Goal: Task Accomplishment & Management: Complete application form

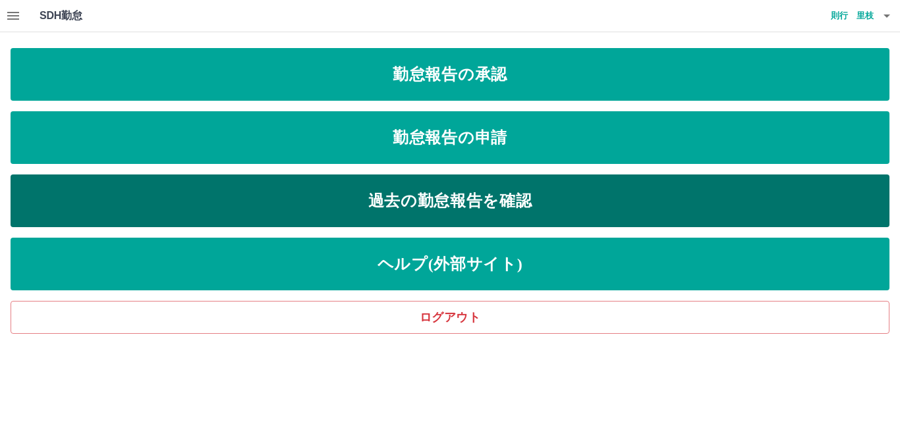
click at [400, 205] on link "過去の勤怠報告を確認" at bounding box center [450, 201] width 878 height 53
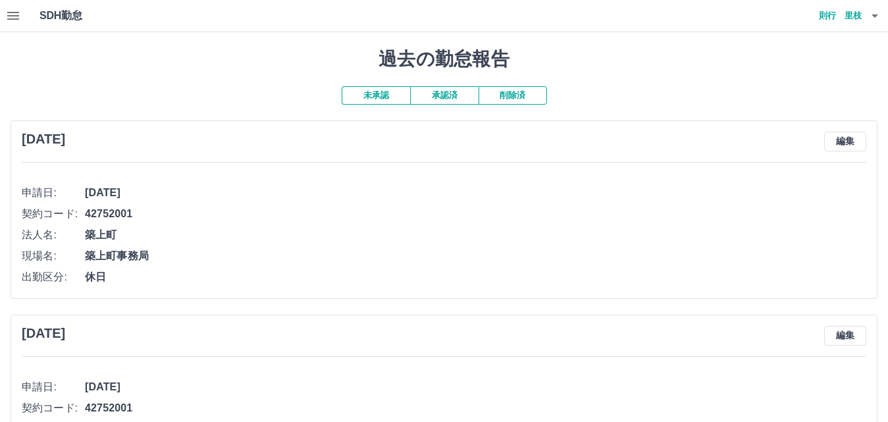
click at [306, 233] on span "築上町" at bounding box center [476, 235] width 782 height 16
click at [441, 97] on button "承認済" at bounding box center [444, 95] width 68 height 18
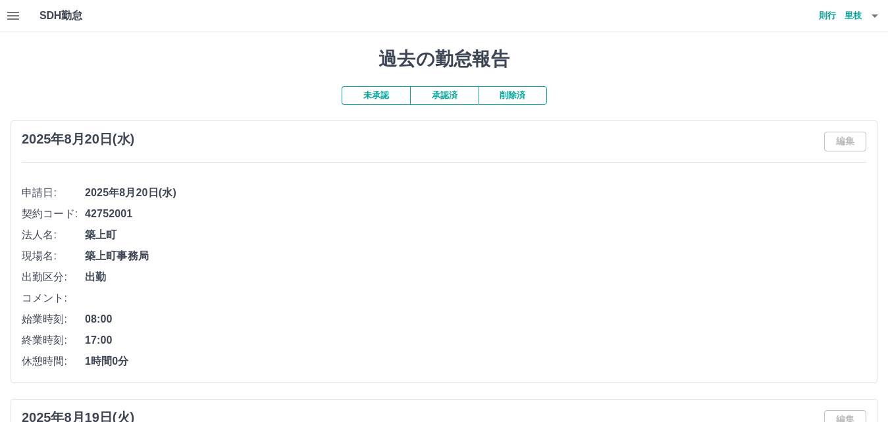
click at [348, 199] on span "2025年8月20日(水)" at bounding box center [476, 193] width 782 height 16
click at [13, 18] on icon "button" at bounding box center [13, 16] width 16 height 16
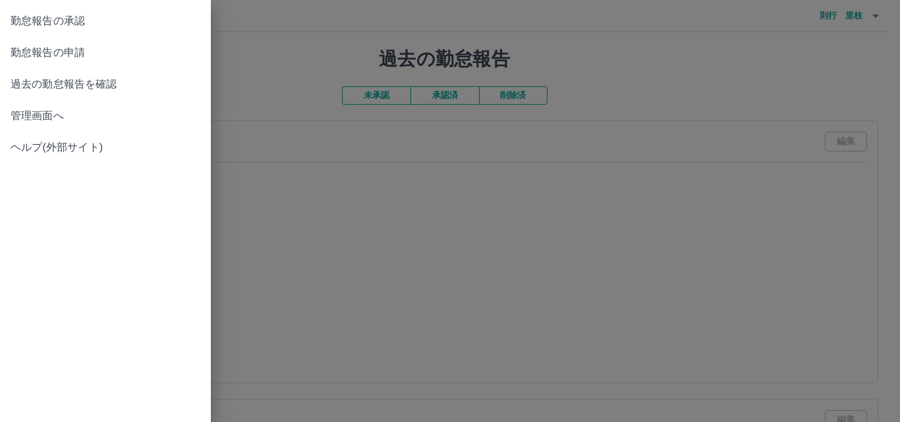
click at [77, 54] on span "勤怠報告の申請" at bounding box center [106, 53] width 190 height 16
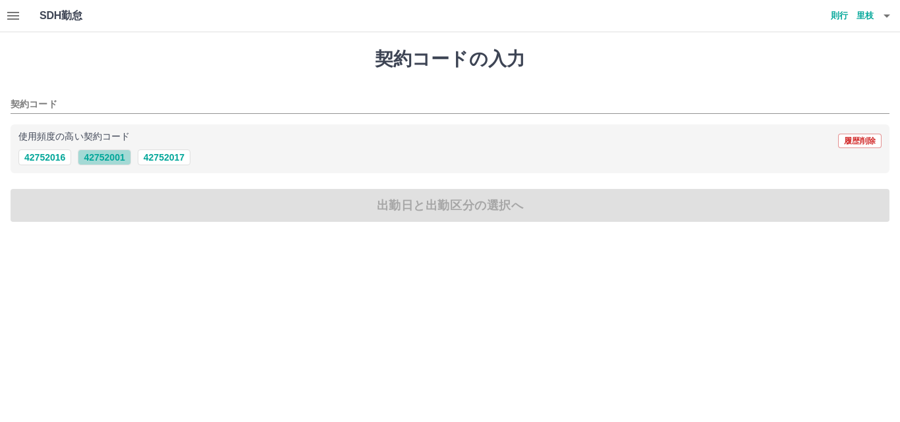
click at [106, 157] on button "42752001" at bounding box center [104, 157] width 53 height 16
type input "********"
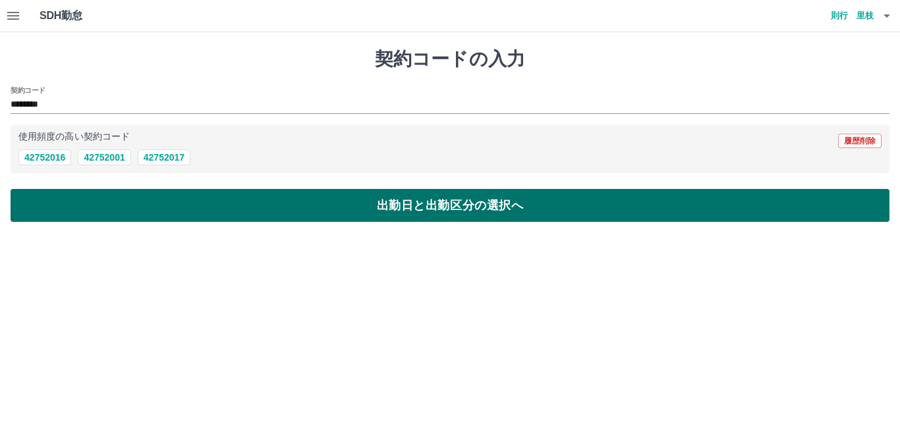
click at [134, 210] on button "出勤日と出勤区分の選択へ" at bounding box center [450, 205] width 878 height 33
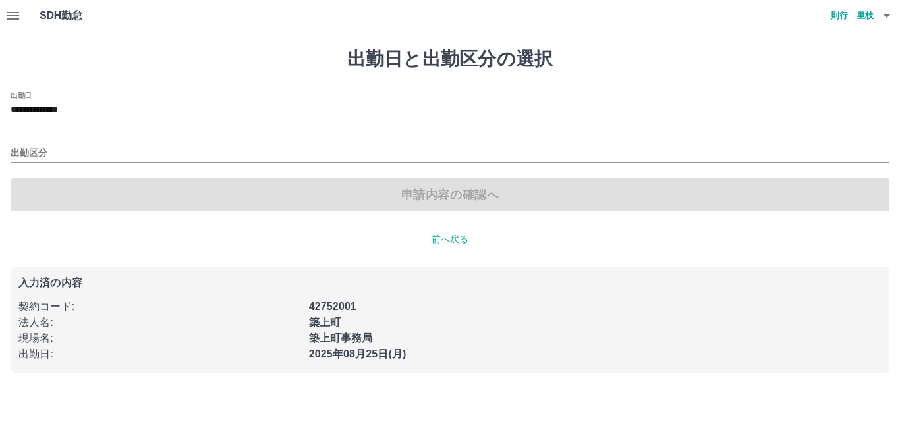
click at [107, 120] on body "**********" at bounding box center [450, 194] width 900 height 389
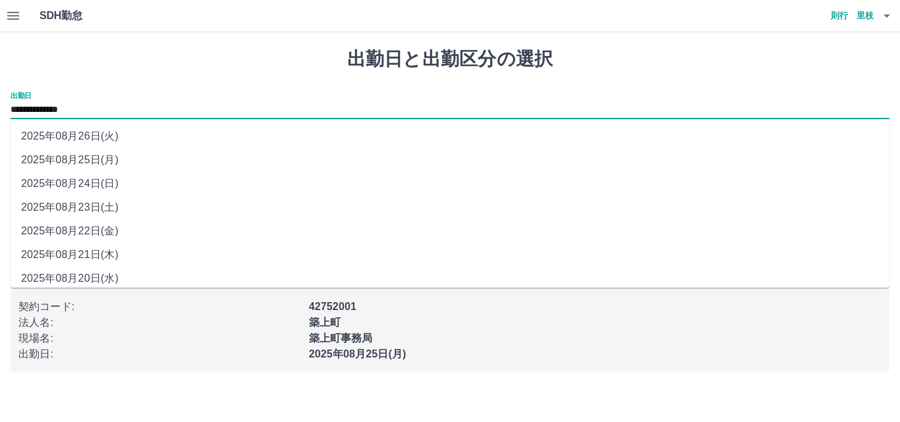
click at [97, 252] on li "2025年08月21日(木)" at bounding box center [450, 255] width 878 height 24
type input "**********"
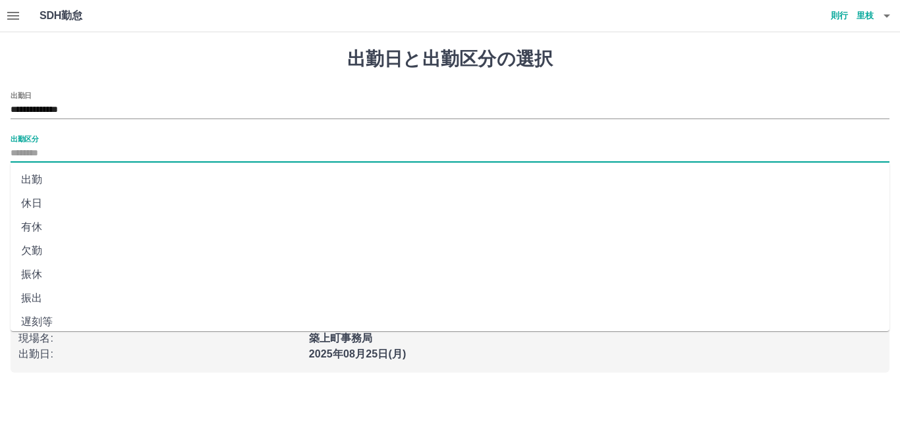
click at [76, 151] on input "出勤区分" at bounding box center [450, 154] width 878 height 16
click at [70, 188] on li "出勤" at bounding box center [450, 180] width 878 height 24
type input "**"
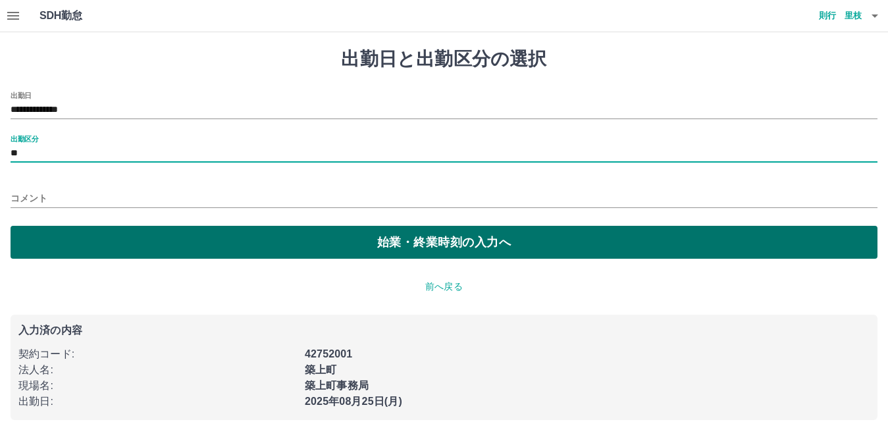
click at [88, 233] on button "始業・終業時刻の入力へ" at bounding box center [444, 242] width 867 height 33
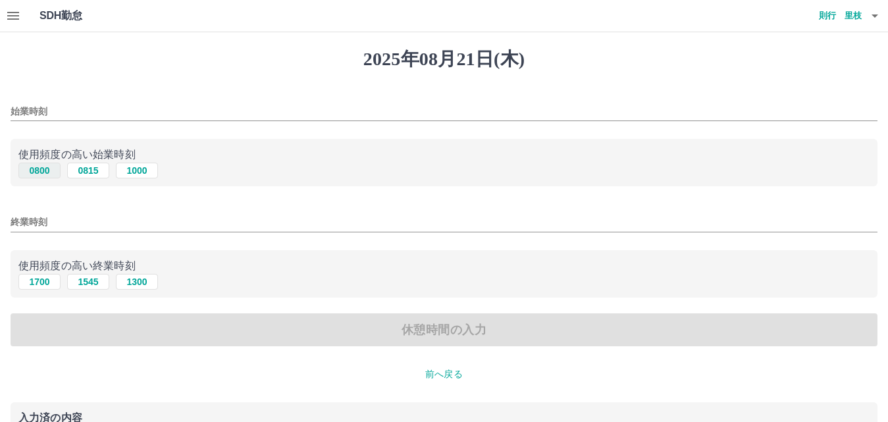
click at [40, 172] on button "0800" at bounding box center [39, 171] width 42 height 16
type input "****"
click at [45, 288] on button "1700" at bounding box center [39, 282] width 42 height 16
type input "****"
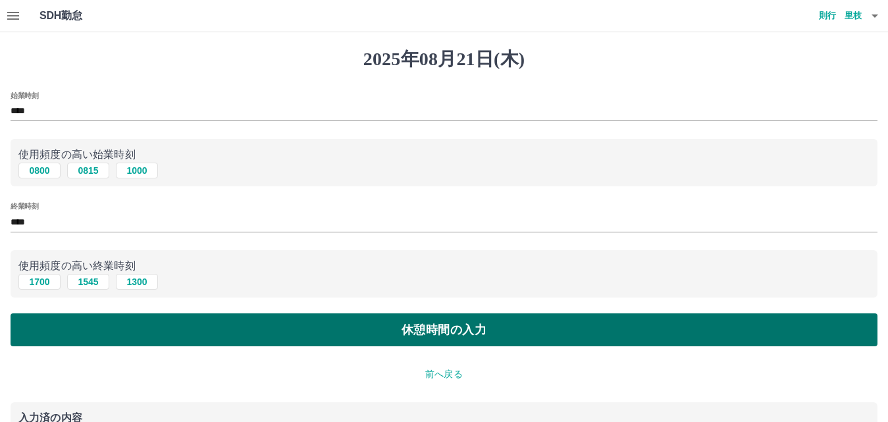
click at [64, 332] on button "休憩時間の入力" at bounding box center [444, 329] width 867 height 33
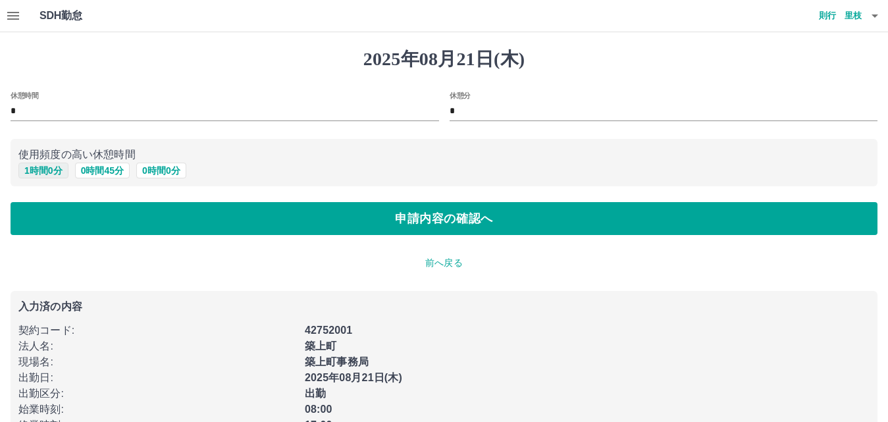
click at [37, 178] on button "1 時間 0 分" at bounding box center [43, 171] width 50 height 16
type input "*"
click at [40, 173] on button "1 時間 0 分" at bounding box center [43, 171] width 50 height 16
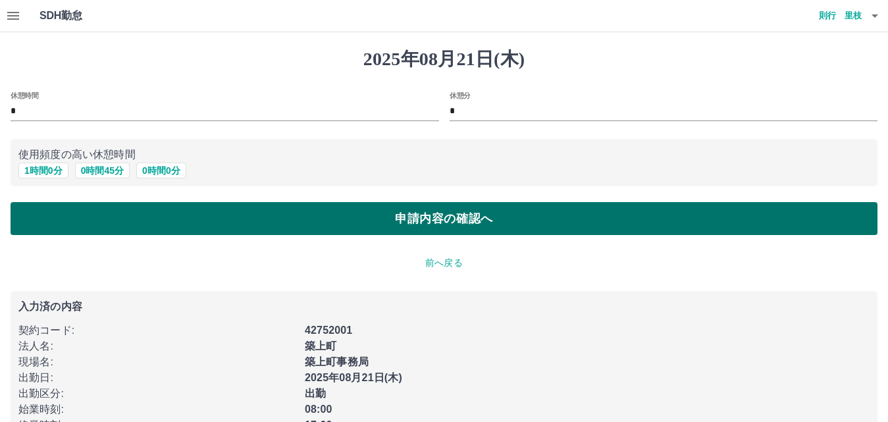
click at [72, 231] on button "申請内容の確認へ" at bounding box center [444, 218] width 867 height 33
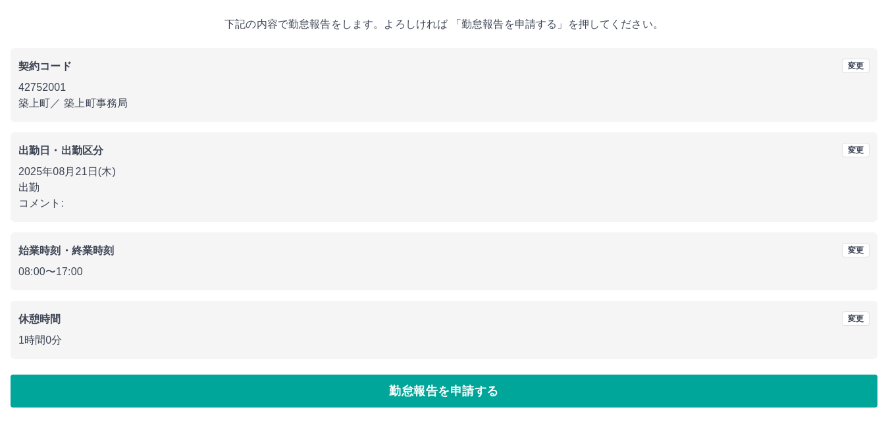
scroll to position [71, 0]
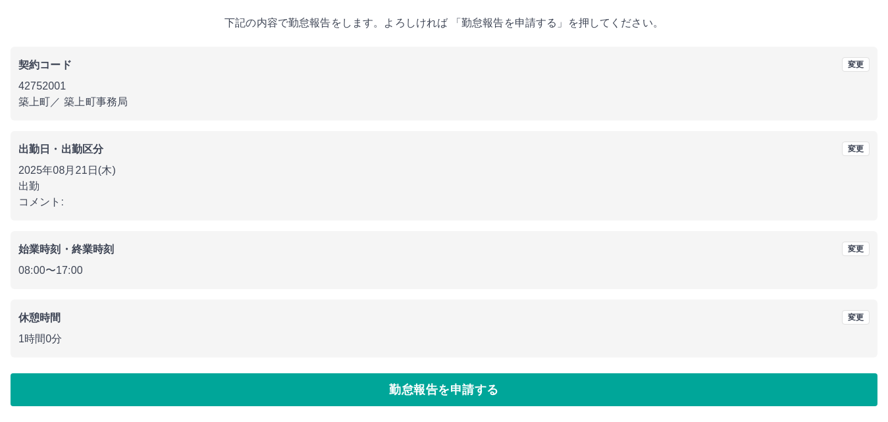
click at [203, 389] on button "勤怠報告を申請する" at bounding box center [444, 389] width 867 height 33
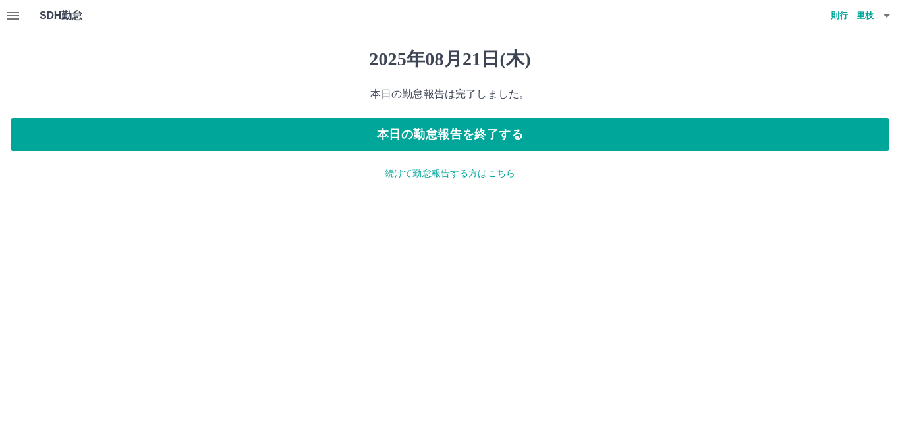
click at [424, 174] on p "続けて勤怠報告する方はこちら" at bounding box center [450, 174] width 878 height 14
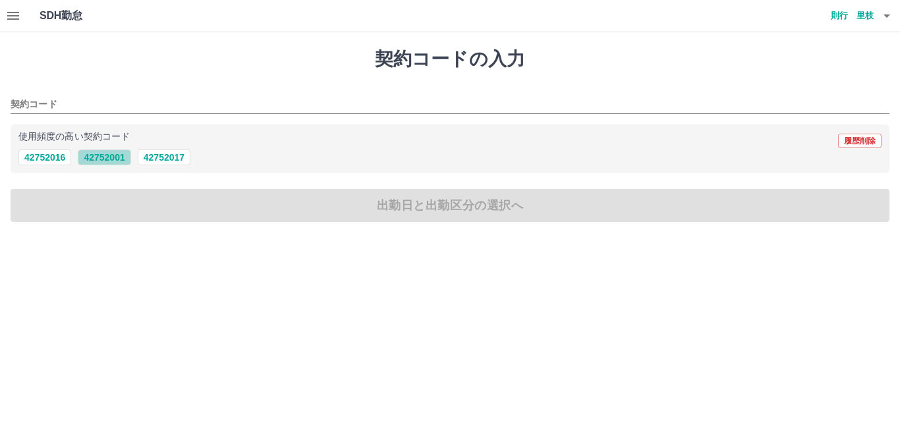
click at [115, 157] on button "42752001" at bounding box center [104, 157] width 53 height 16
type input "********"
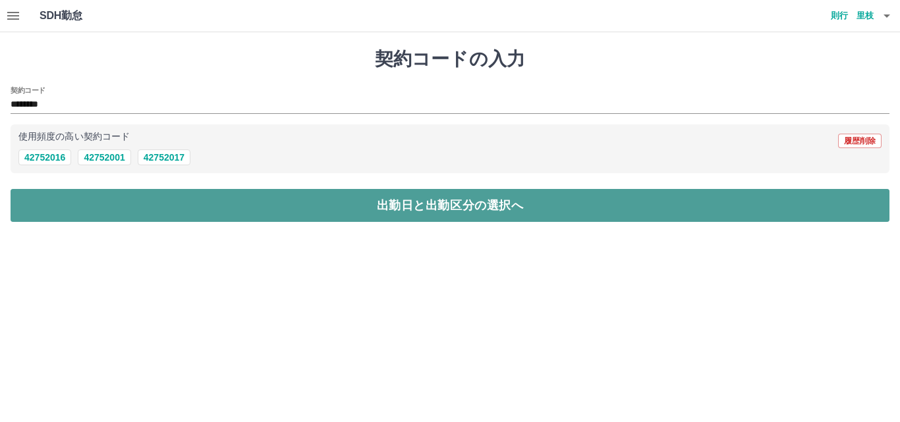
click at [126, 207] on button "出勤日と出勤区分の選択へ" at bounding box center [450, 205] width 878 height 33
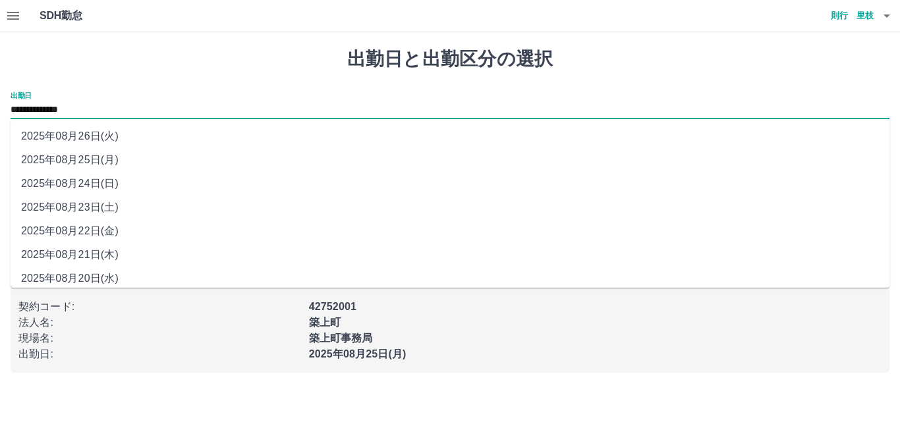
click at [67, 111] on input "**********" at bounding box center [450, 110] width 878 height 16
click at [122, 226] on li "2025年08月22日(金)" at bounding box center [450, 231] width 878 height 24
type input "**********"
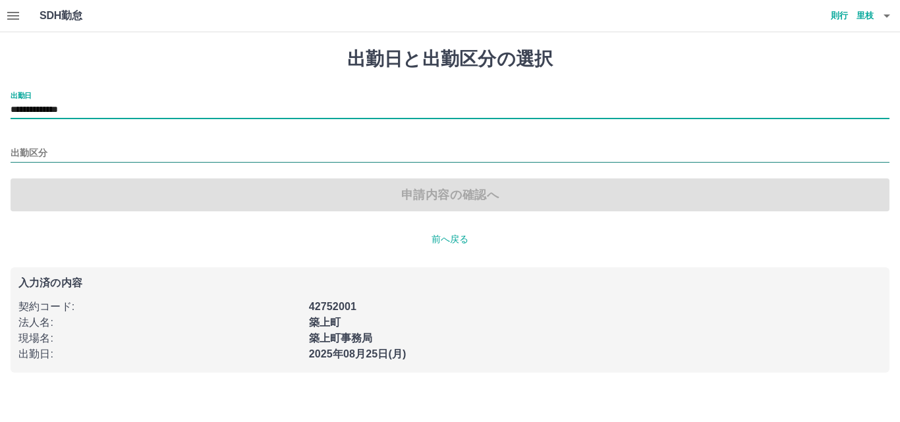
click at [51, 153] on input "出勤区分" at bounding box center [450, 154] width 878 height 16
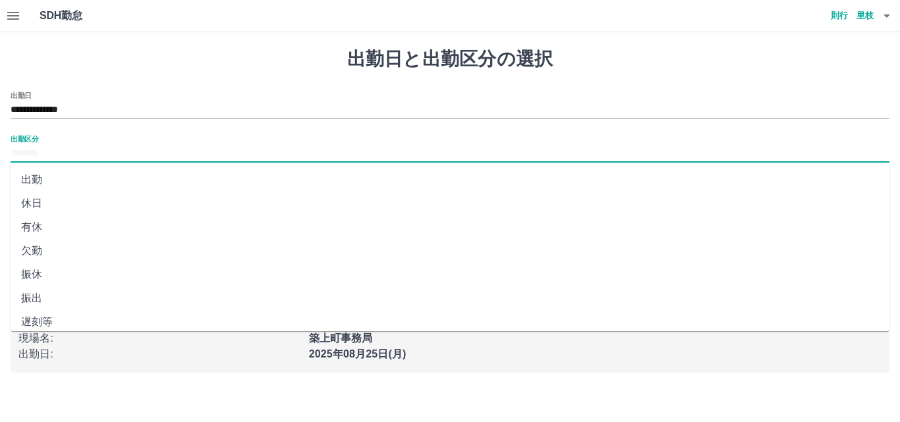
click at [47, 181] on li "出勤" at bounding box center [450, 180] width 878 height 24
type input "**"
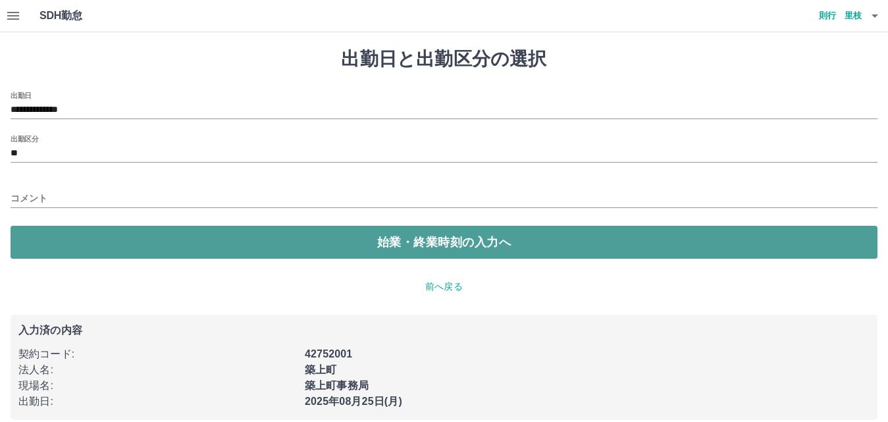
click at [204, 254] on button "始業・終業時刻の入力へ" at bounding box center [444, 242] width 867 height 33
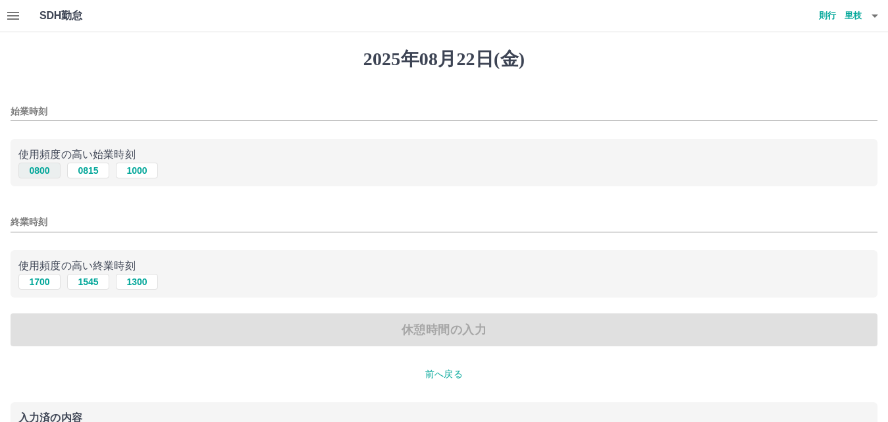
click at [36, 171] on button "0800" at bounding box center [39, 171] width 42 height 16
type input "****"
click at [46, 288] on button "1700" at bounding box center [39, 282] width 42 height 16
type input "****"
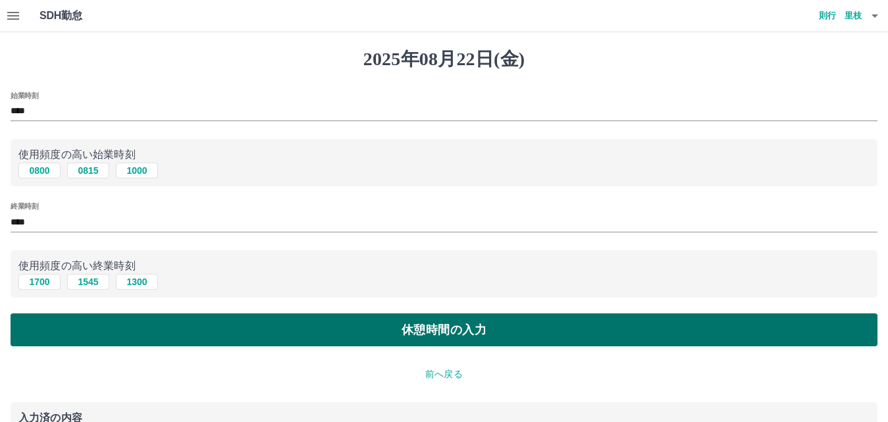
click at [109, 331] on button "休憩時間の入力" at bounding box center [444, 329] width 867 height 33
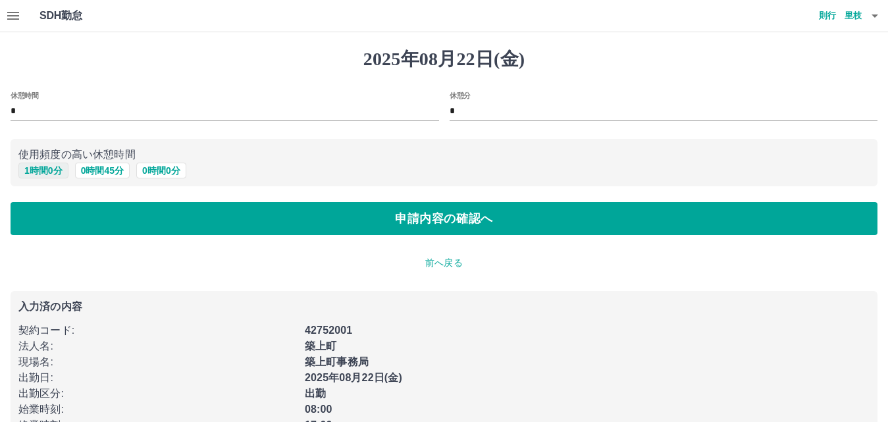
click at [35, 170] on button "1 時間 0 分" at bounding box center [43, 171] width 50 height 16
type input "*"
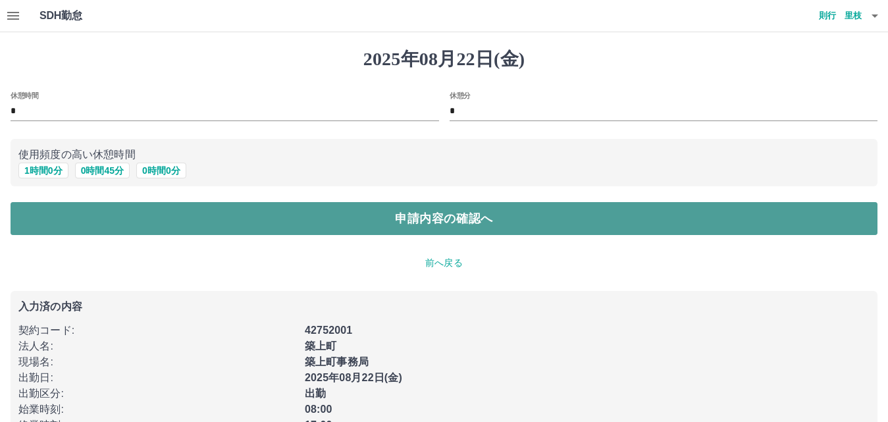
click at [179, 224] on button "申請内容の確認へ" at bounding box center [444, 218] width 867 height 33
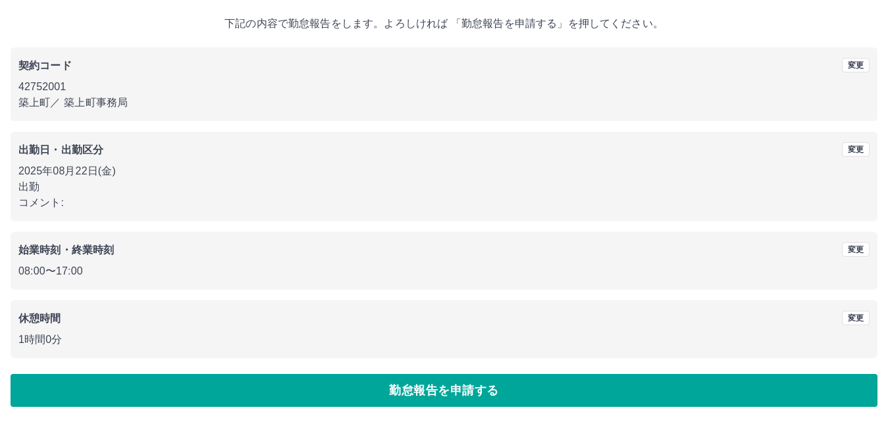
scroll to position [71, 0]
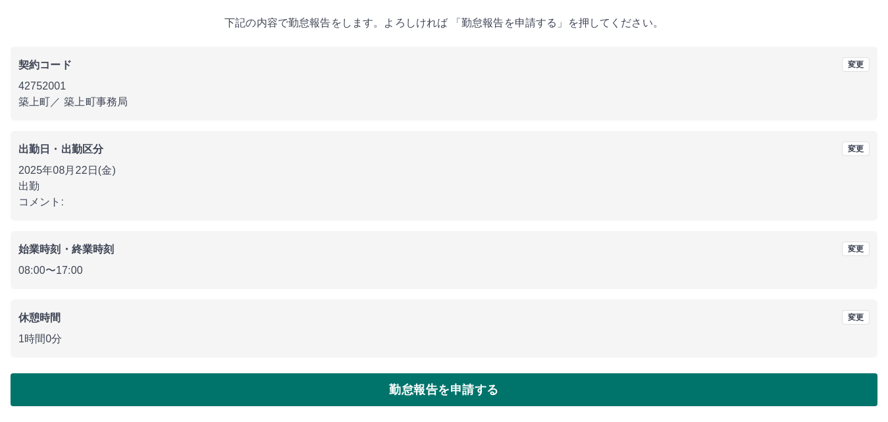
click at [222, 385] on button "勤怠報告を申請する" at bounding box center [444, 389] width 867 height 33
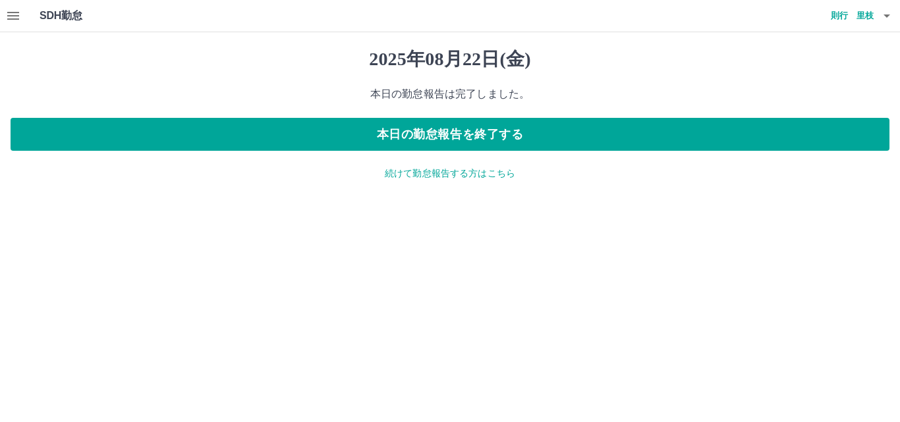
click at [440, 178] on p "続けて勤怠報告する方はこちら" at bounding box center [450, 174] width 878 height 14
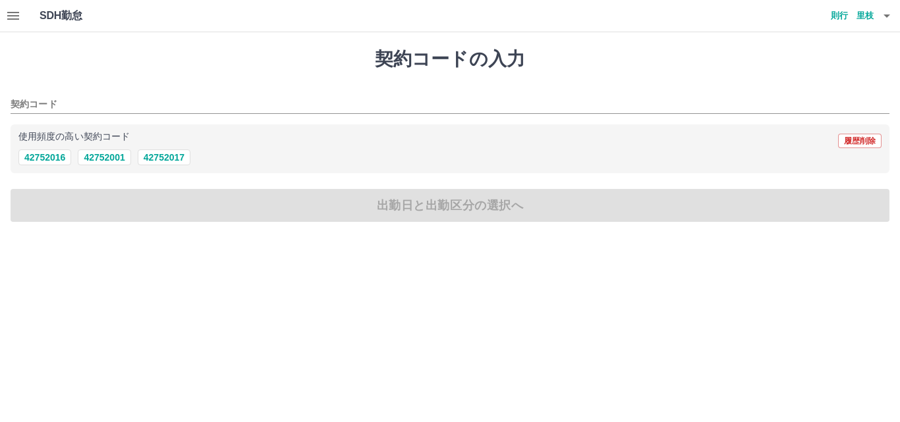
click at [244, 70] on div "契約コードの入力 契約コード 使用頻度の高い契約コード 履歴削除 42752016 42752001 42752017 出勤日と出勤区分の選択へ" at bounding box center [450, 134] width 900 height 205
click at [11, 13] on icon "button" at bounding box center [13, 16] width 12 height 8
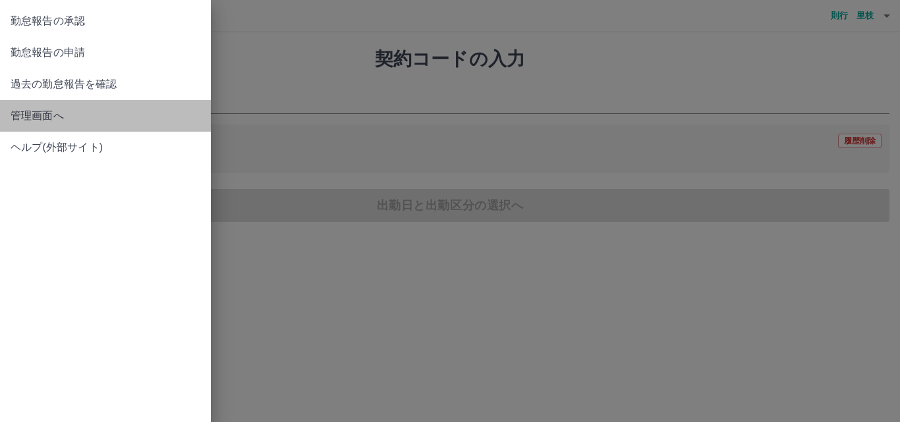
click at [45, 109] on span "管理画面へ" at bounding box center [106, 116] width 190 height 16
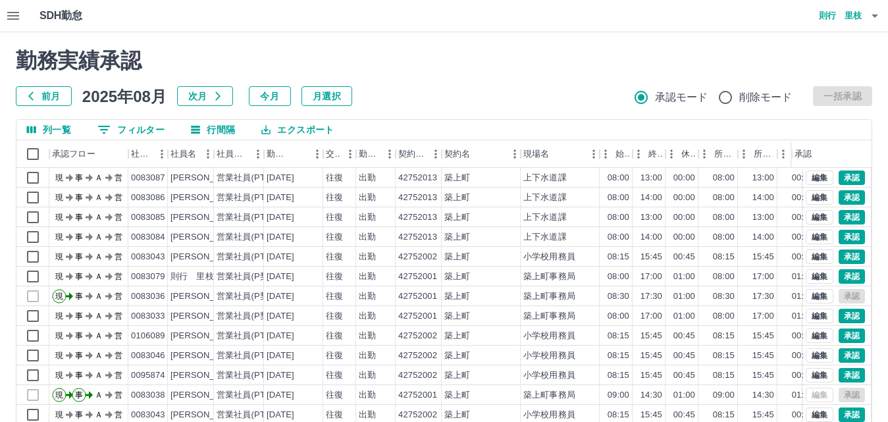
click at [443, 80] on div "勤務実績承認 前月 2025年08月 次月 今月 月選択 承認モード 削除モード 一括承認" at bounding box center [444, 77] width 857 height 58
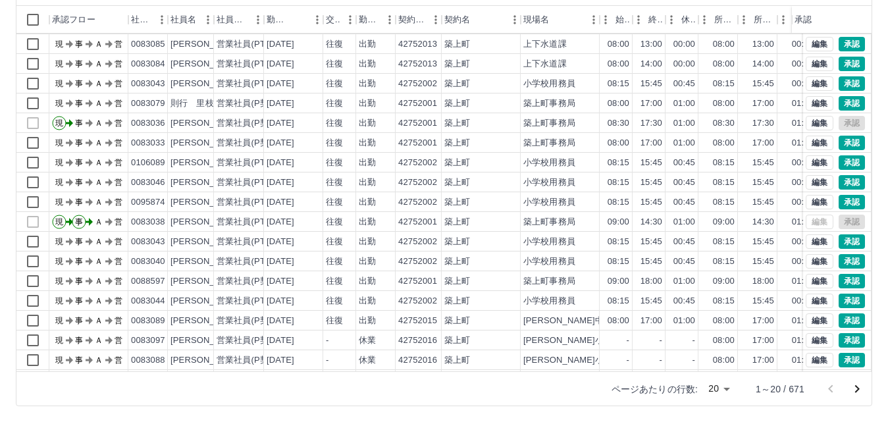
scroll to position [68, 0]
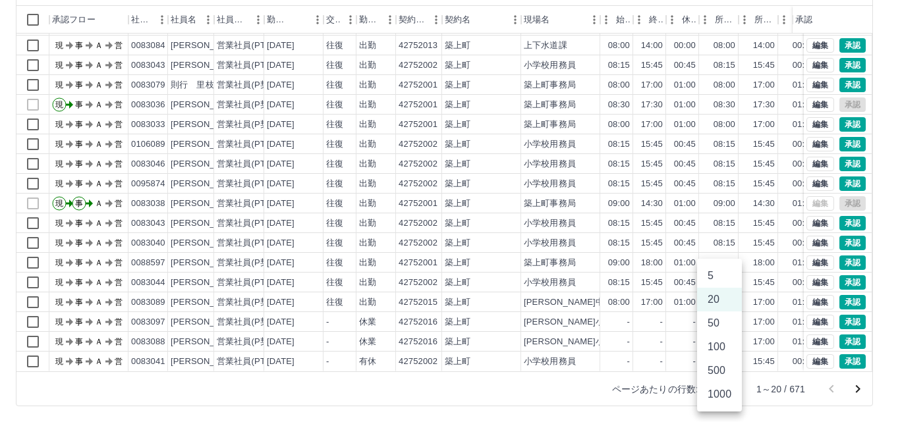
click at [722, 387] on body "SDH勤怠 [PERSON_NAME] 勤務実績承認 前月 [DATE] 次月 今月 月選択 承認モード 削除モード 一括承認 列一覧 0 フィルター 行間隔…" at bounding box center [450, 144] width 900 height 556
click at [720, 351] on li "100" at bounding box center [719, 347] width 45 height 24
type input "***"
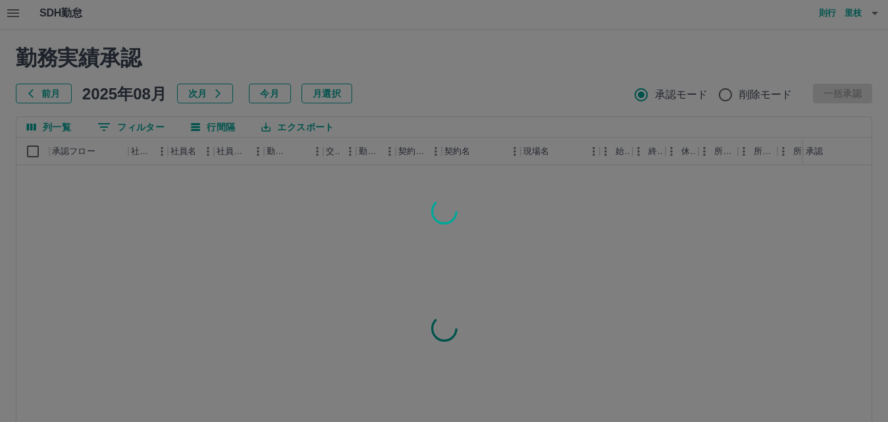
scroll to position [0, 0]
click at [145, 131] on div at bounding box center [444, 211] width 888 height 422
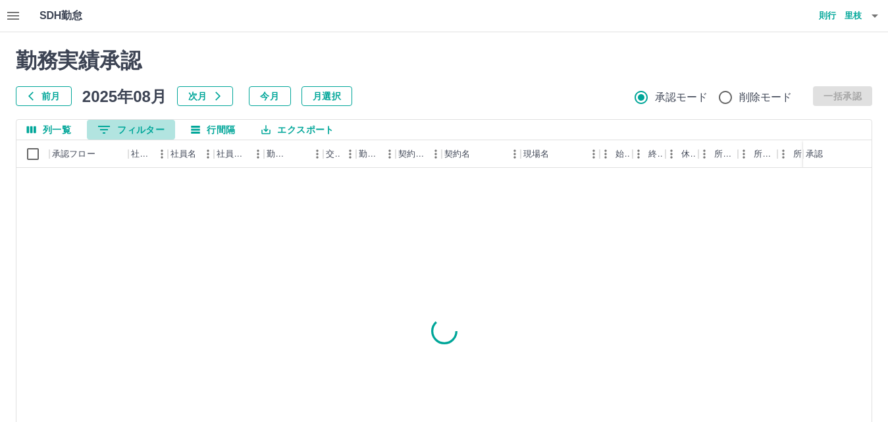
click at [145, 131] on button "0 フィルター" at bounding box center [131, 130] width 88 height 20
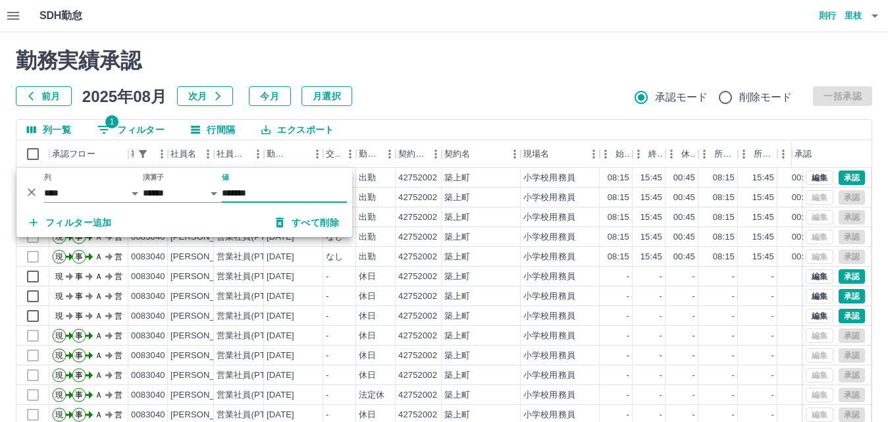
type input "*******"
click at [383, 99] on div "前月 2025年08月 次月 今月 月選択 承認モード 削除モード 一括承認" at bounding box center [444, 96] width 857 height 20
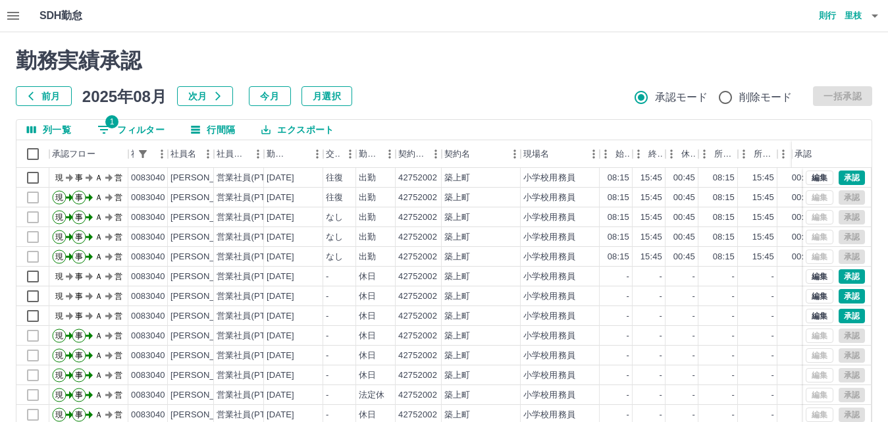
click at [399, 71] on h2 "勤務実績承認" at bounding box center [444, 60] width 857 height 25
click at [459, 71] on h2 "勤務実績承認" at bounding box center [444, 60] width 857 height 25
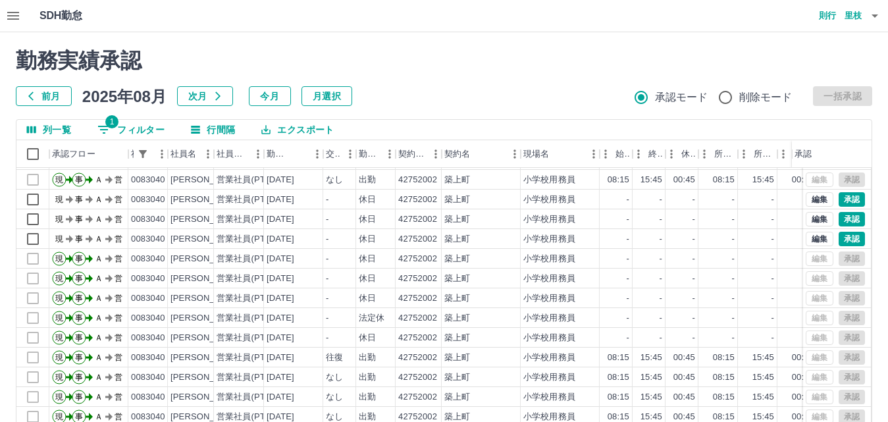
click at [63, 130] on button "列一覧" at bounding box center [48, 130] width 65 height 20
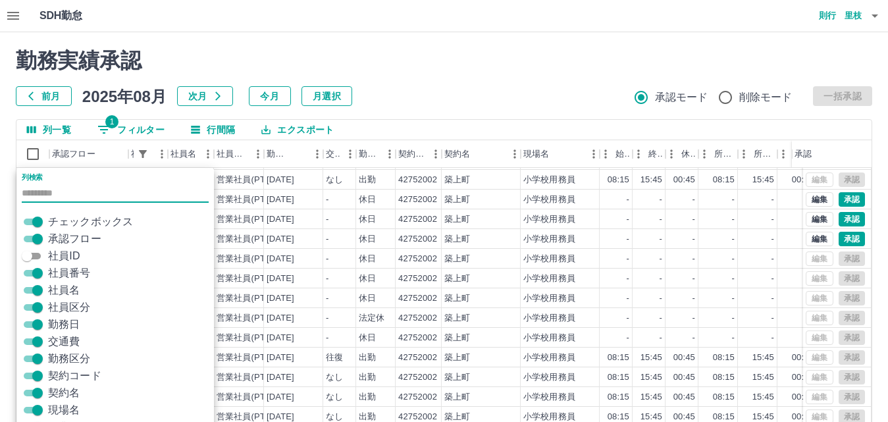
scroll to position [42, 0]
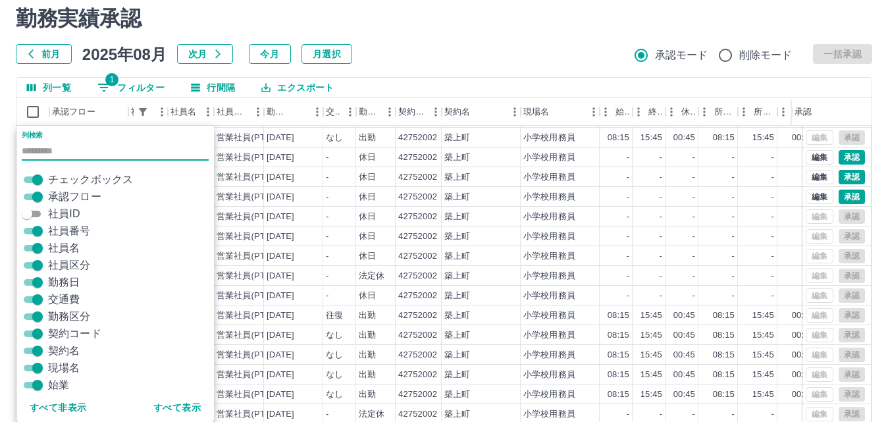
click at [72, 267] on span "社員区分" at bounding box center [69, 265] width 43 height 16
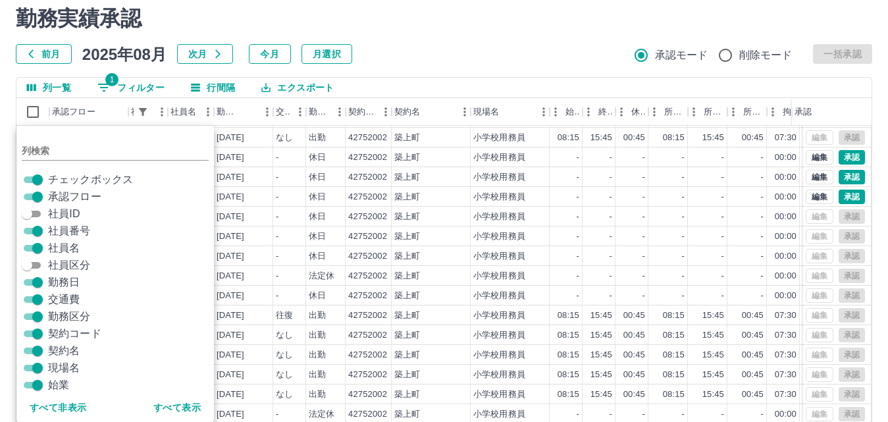
click at [68, 335] on span "契約コード" at bounding box center [74, 334] width 53 height 16
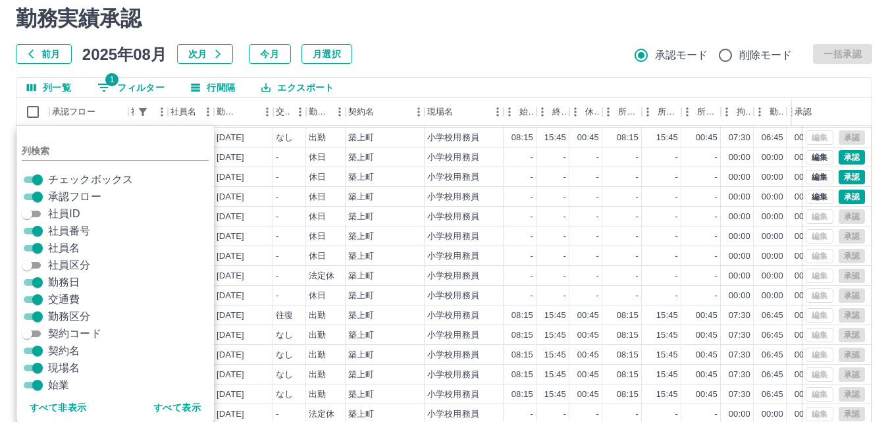
click at [53, 352] on span "契約名" at bounding box center [64, 351] width 32 height 16
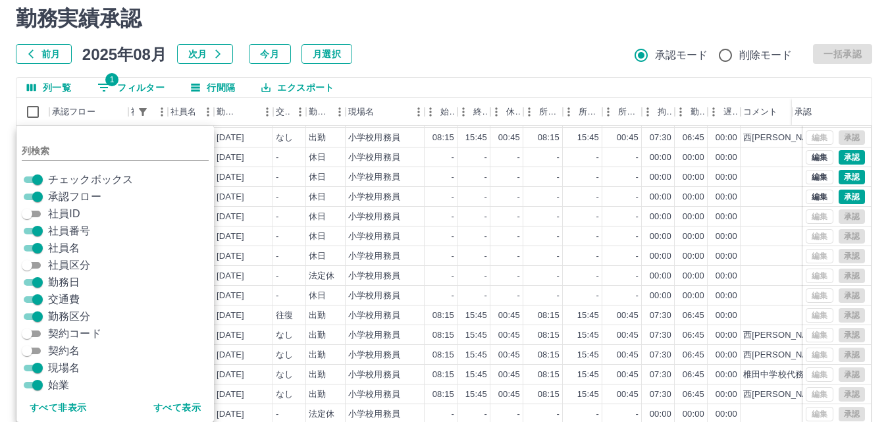
click at [52, 367] on span "現場名" at bounding box center [64, 368] width 32 height 16
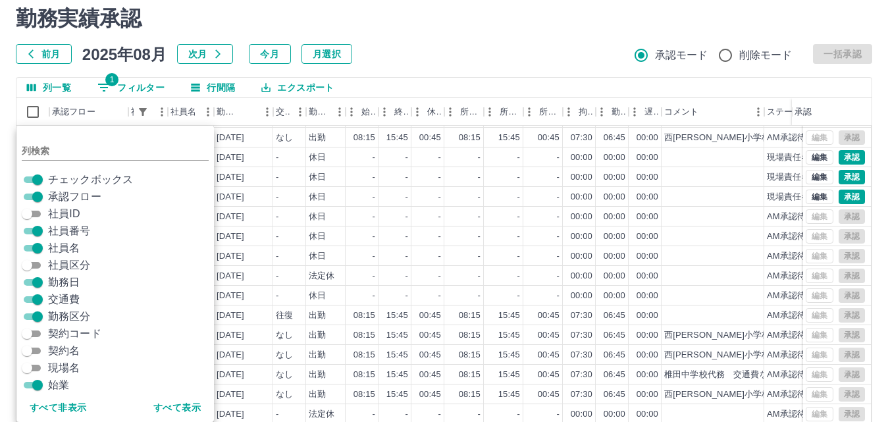
click at [57, 369] on span "現場名" at bounding box center [64, 368] width 32 height 16
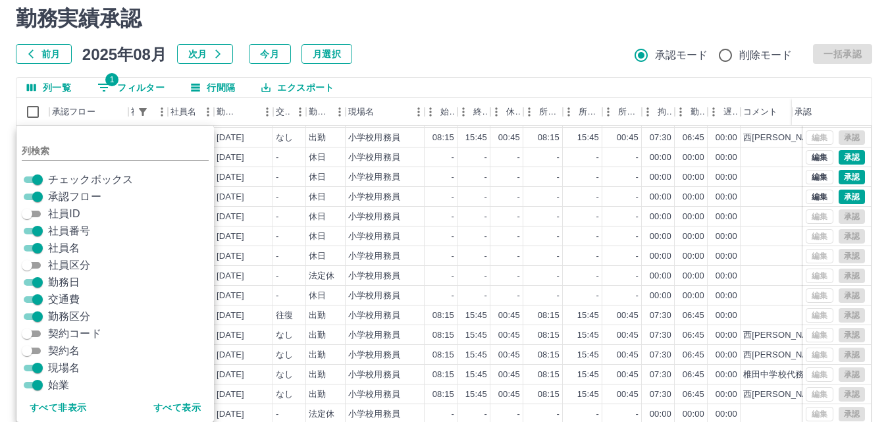
click at [51, 369] on span "現場名" at bounding box center [64, 368] width 32 height 16
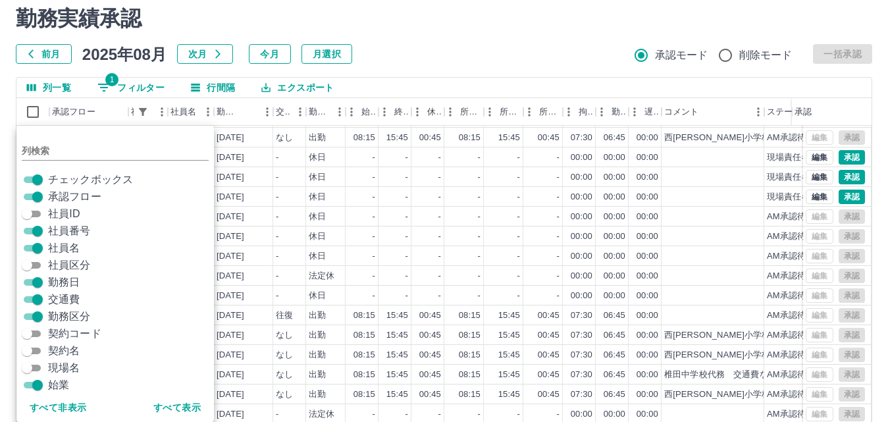
click at [51, 369] on span "現場名" at bounding box center [64, 368] width 32 height 16
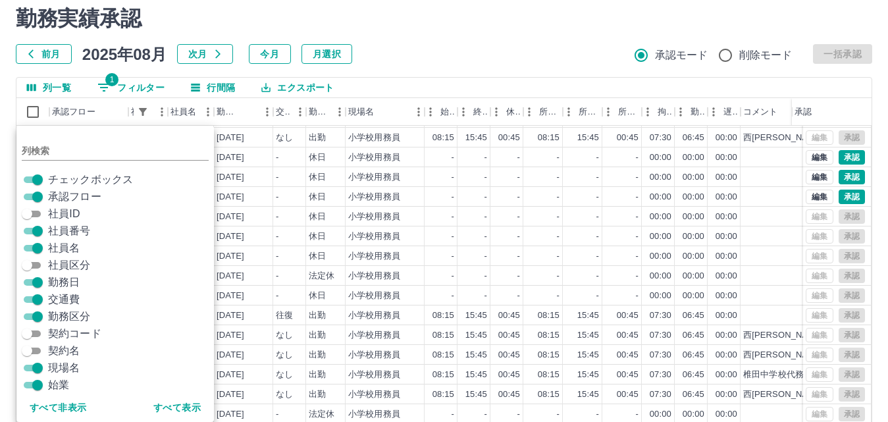
click at [52, 369] on span "現場名" at bounding box center [64, 368] width 32 height 16
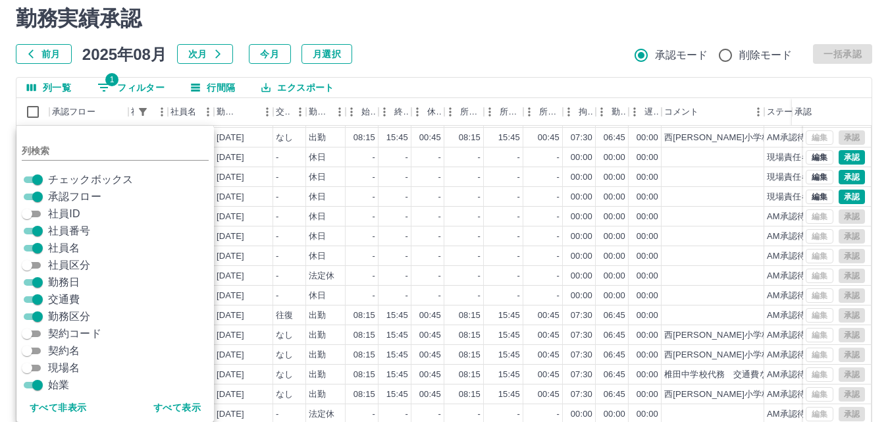
click at [532, 47] on div "前月 2025年08月 次月 今月 月選択 承認モード 削除モード 一括承認" at bounding box center [444, 54] width 857 height 20
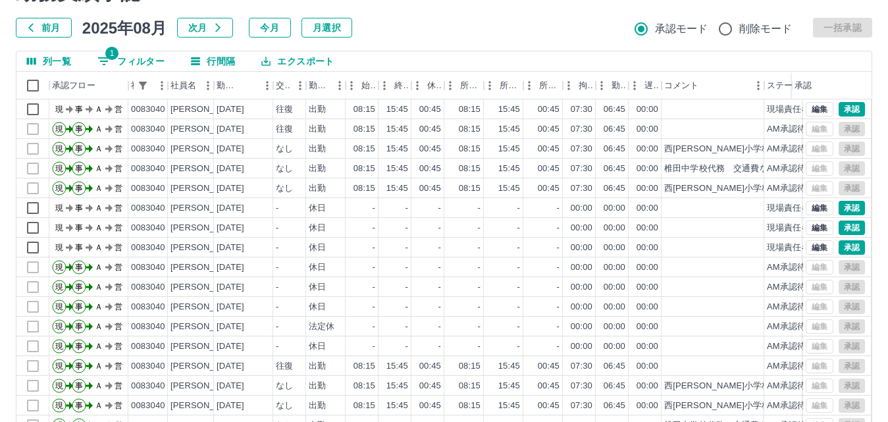
scroll to position [0, 0]
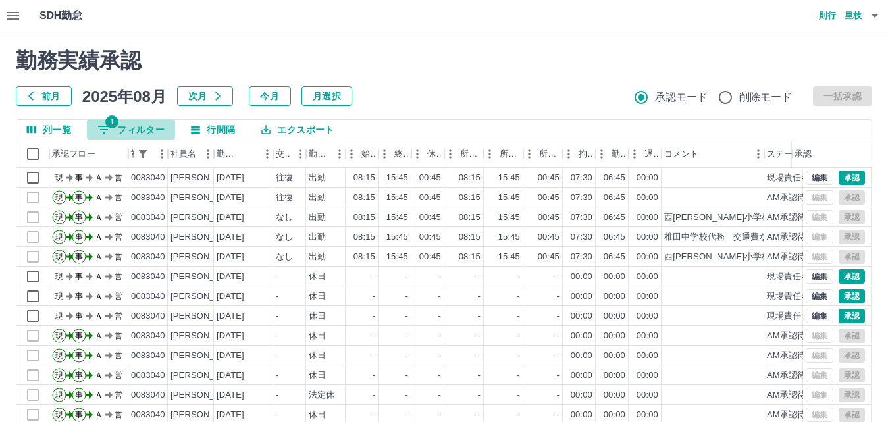
drag, startPoint x: 140, startPoint y: 134, endPoint x: 219, endPoint y: 147, distance: 79.4
click at [140, 134] on button "1 フィルター" at bounding box center [131, 130] width 88 height 20
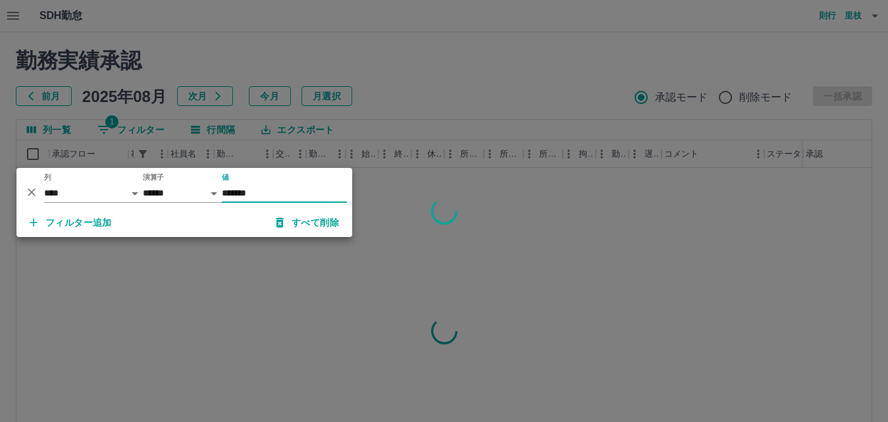
type input "*******"
click at [464, 95] on div at bounding box center [444, 211] width 888 height 422
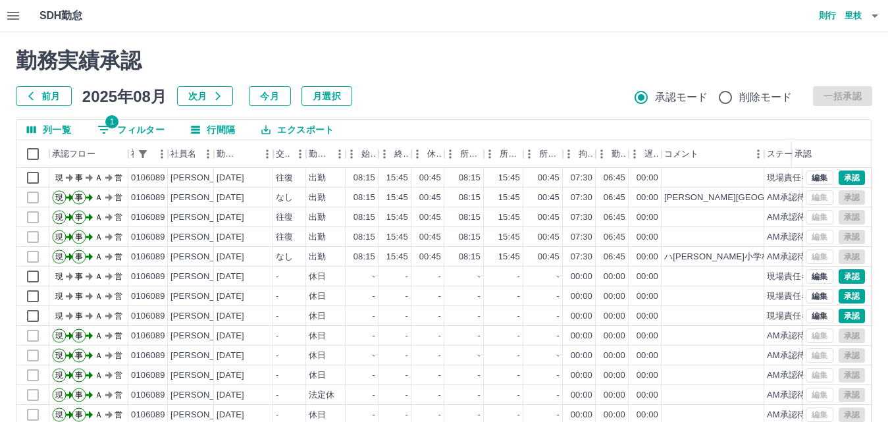
drag, startPoint x: 126, startPoint y: 125, endPoint x: 143, endPoint y: 129, distance: 17.6
click at [126, 126] on button "1 フィルター" at bounding box center [131, 130] width 88 height 20
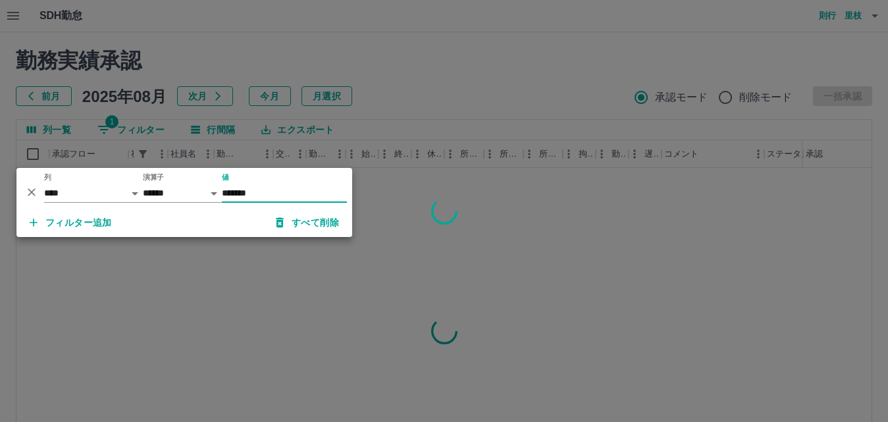
type input "*******"
click at [416, 78] on div at bounding box center [444, 211] width 888 height 422
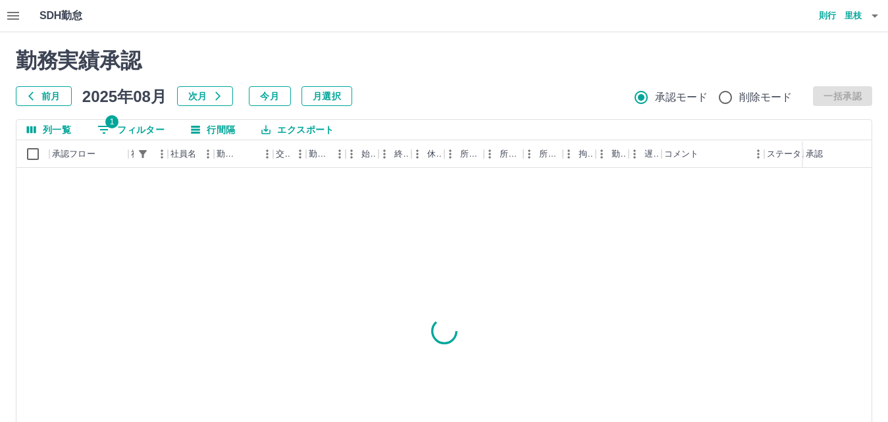
click at [147, 126] on button "1 フィルター" at bounding box center [131, 130] width 88 height 20
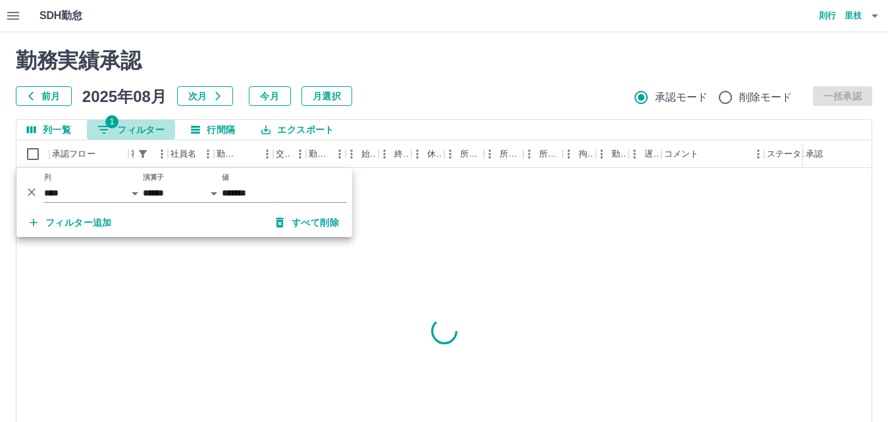
click at [144, 126] on button "1 フィルター" at bounding box center [131, 130] width 88 height 20
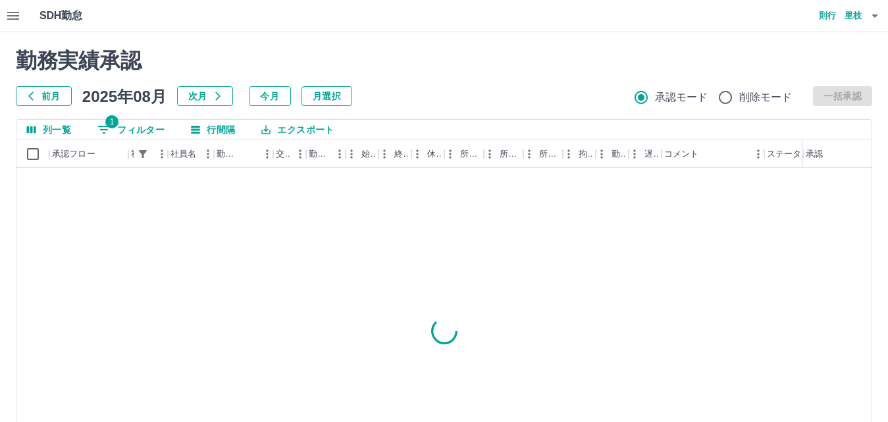
click at [490, 69] on h2 "勤務実績承認" at bounding box center [444, 60] width 857 height 25
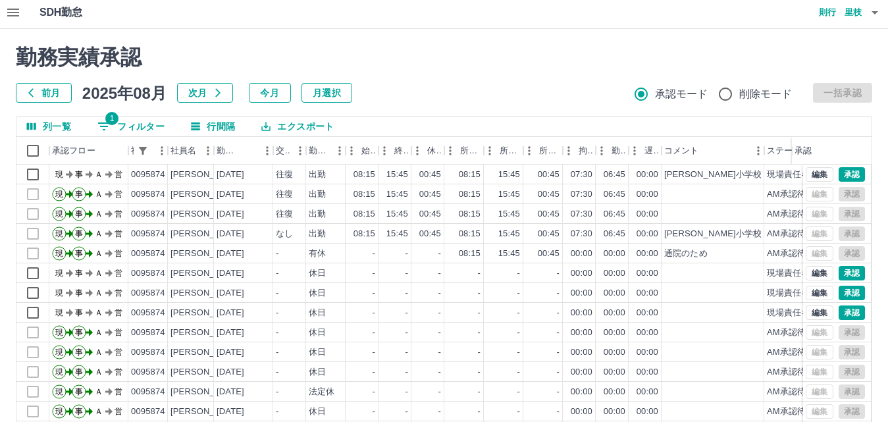
scroll to position [3, 0]
click at [810, 180] on button "編集" at bounding box center [820, 175] width 28 height 14
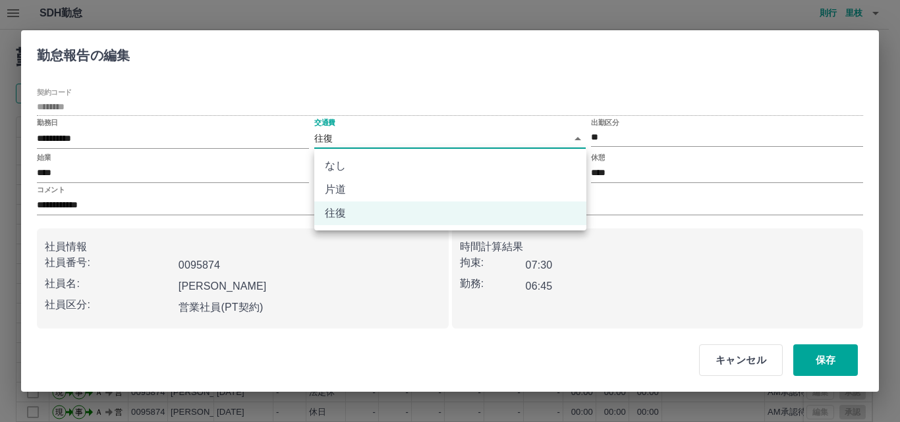
click at [369, 138] on body "SDH勤怠 [PERSON_NAME] 勤務実績承認 前月 [DATE] 次月 今月 月選択 承認モード 削除モード 一括承認 列一覧 1 フィルター 行間隔…" at bounding box center [450, 275] width 900 height 556
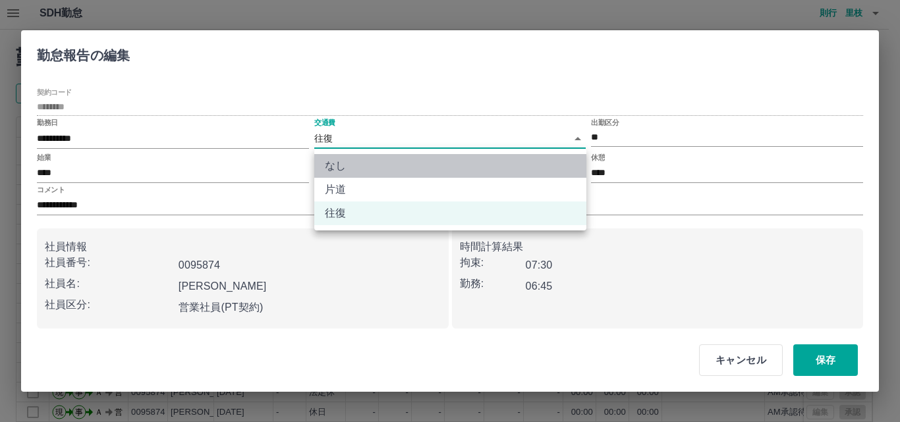
click at [373, 172] on li "なし" at bounding box center [450, 166] width 272 height 24
type input "****"
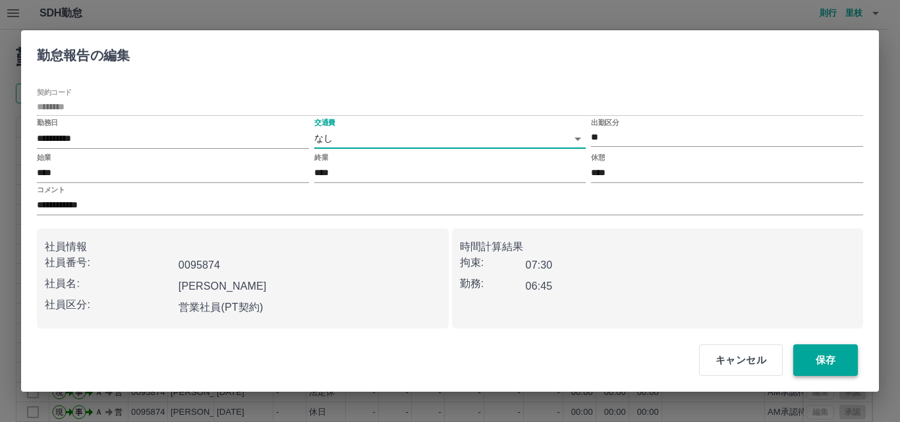
click at [822, 358] on button "保存" at bounding box center [825, 360] width 65 height 32
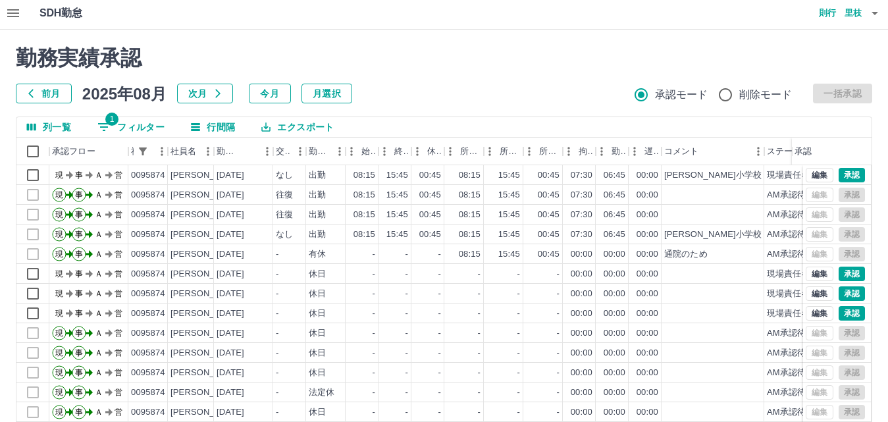
click at [453, 75] on div "勤務実績承認 前月 2025年08月 次月 今月 月選択 承認モード 削除モード 一括承認" at bounding box center [444, 74] width 857 height 58
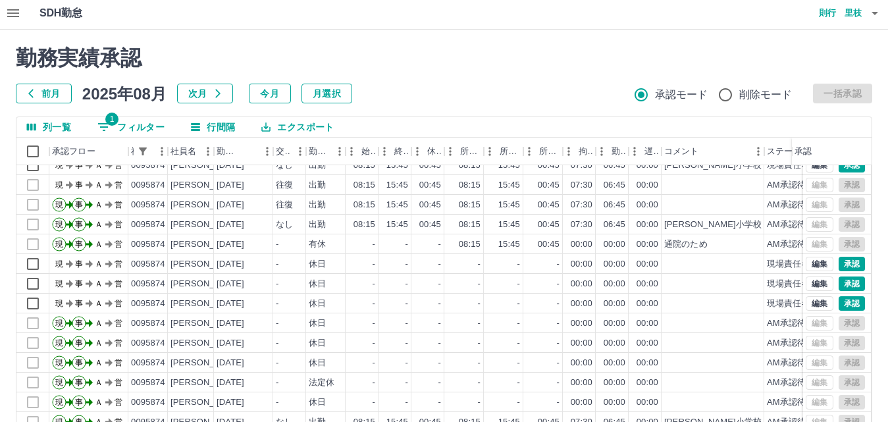
scroll to position [0, 0]
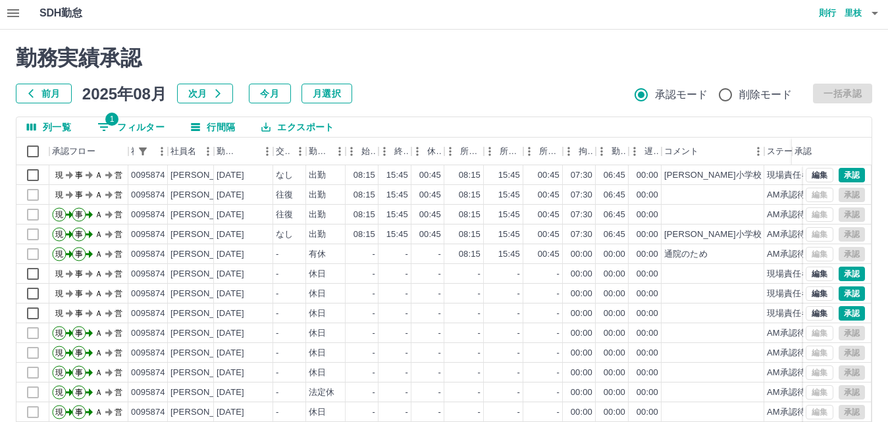
click at [136, 124] on button "1 フィルター" at bounding box center [131, 127] width 88 height 20
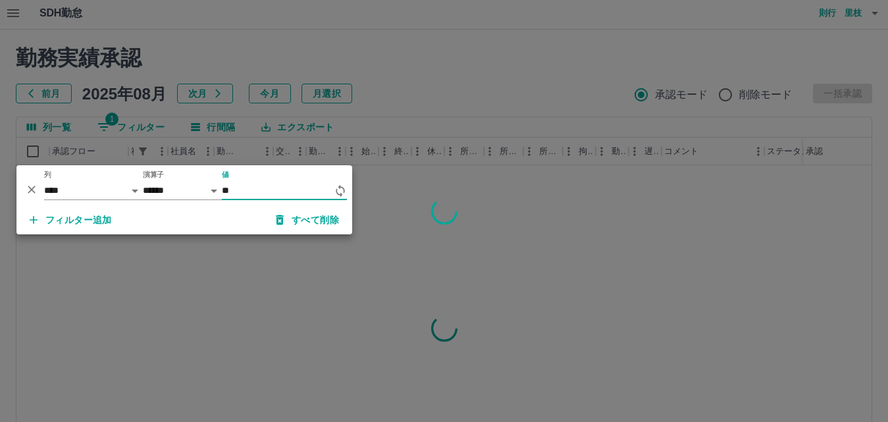
type input "*"
type input "*******"
click at [417, 70] on div at bounding box center [444, 211] width 888 height 422
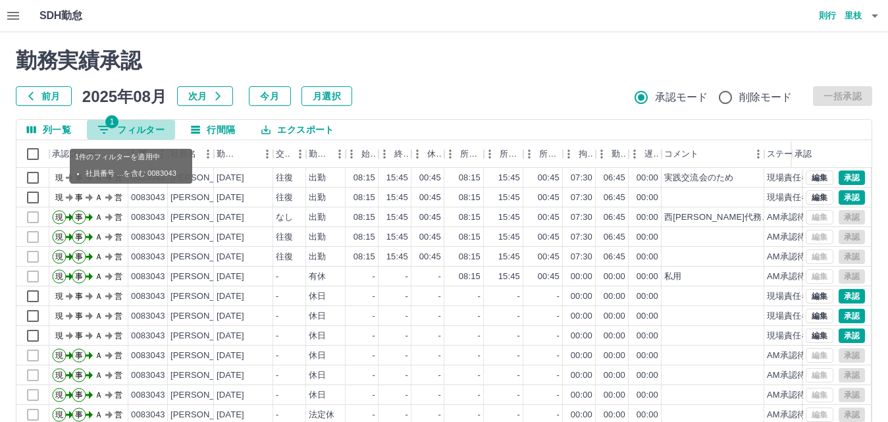
click at [157, 127] on button "1 フィルター" at bounding box center [131, 130] width 88 height 20
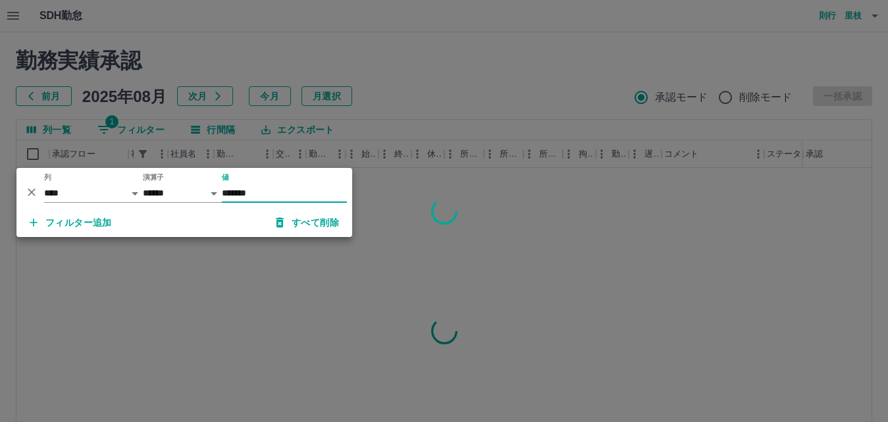
type input "*******"
click at [431, 72] on div at bounding box center [444, 211] width 888 height 422
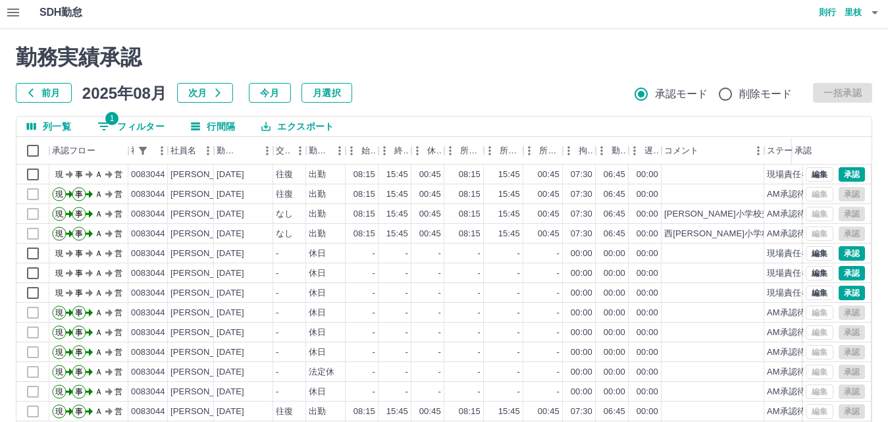
scroll to position [3, 0]
click at [148, 122] on button "1 フィルター" at bounding box center [131, 127] width 88 height 20
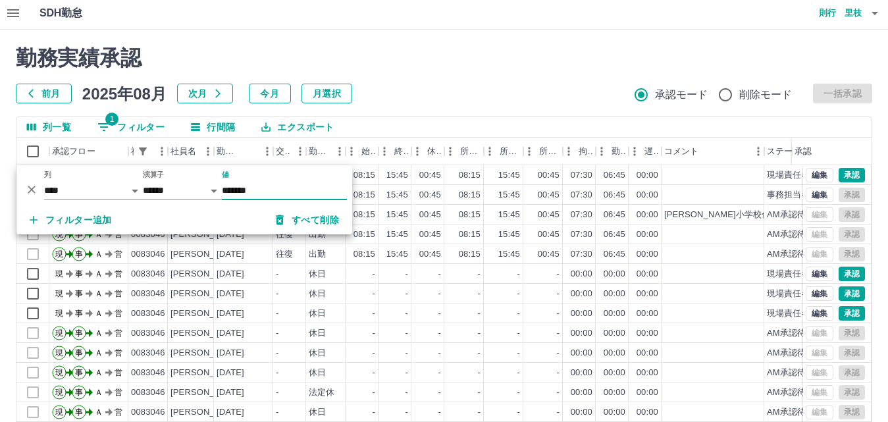
type input "*******"
click at [482, 88] on div "前月 2025年08月 次月 今月 月選択 承認モード 削除モード 一括承認" at bounding box center [444, 94] width 857 height 20
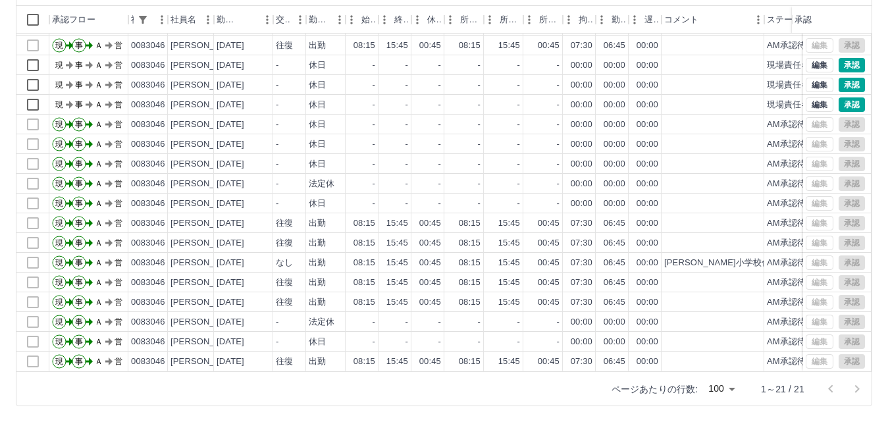
scroll to position [0, 0]
